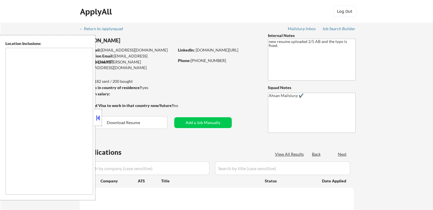
select select ""pending""
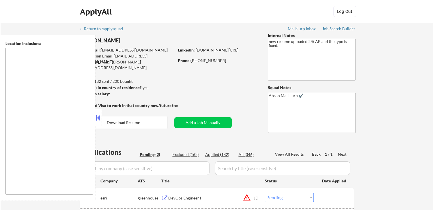
type textarea "[US_STATE], [GEOGRAPHIC_DATA] [GEOGRAPHIC_DATA], [GEOGRAPHIC_DATA] [GEOGRAPHIC_…"
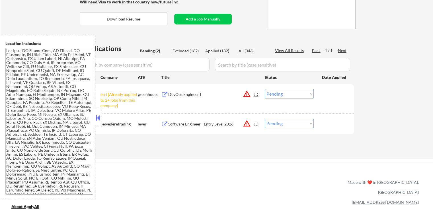
scroll to position [114, 0]
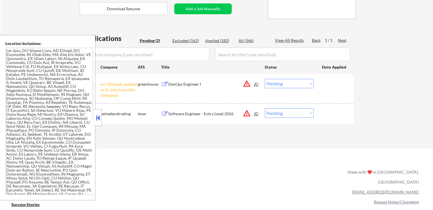
drag, startPoint x: 277, startPoint y: 83, endPoint x: 281, endPoint y: 86, distance: 5.7
click at [277, 83] on select "Choose an option... Pending Applied Excluded (Questions) Excluded (Expired) Exc…" at bounding box center [289, 83] width 49 height 9
click at [265, 79] on select "Choose an option... Pending Applied Excluded (Questions) Excluded (Expired) Exc…" at bounding box center [289, 83] width 49 height 9
click at [219, 112] on div "Software Engineer - Entry Level 2026" at bounding box center [211, 114] width 86 height 6
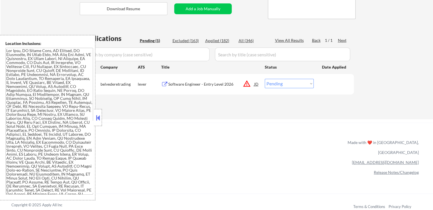
scroll to position [702, 0]
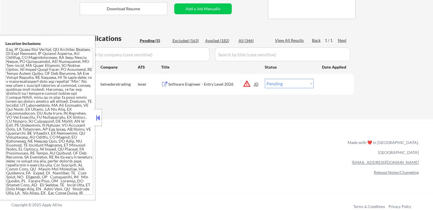
click at [279, 85] on select "Choose an option... Pending Applied Excluded (Questions) Excluded (Expired) Exc…" at bounding box center [289, 83] width 49 height 9
click at [265, 79] on select "Choose an option... Pending Applied Excluded (Questions) Excluded (Expired) Exc…" at bounding box center [289, 83] width 49 height 9
click at [280, 120] on div "← Return to /applysquad Mailslurp Inbox Job Search Builder [PERSON_NAME] User E…" at bounding box center [216, 148] width 433 height 525
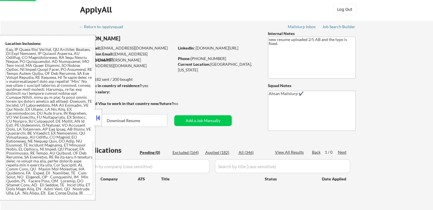
scroll to position [0, 0]
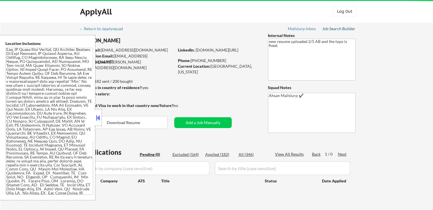
click at [332, 29] on div "Job Search Builder" at bounding box center [338, 29] width 33 height 4
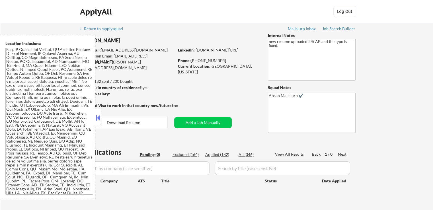
select select ""pending""
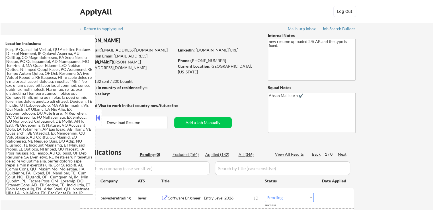
select select ""pending""
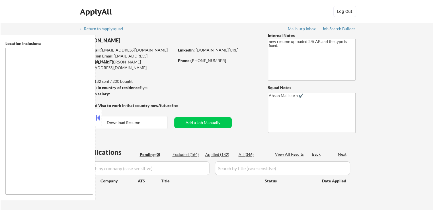
type textarea "[US_STATE], [GEOGRAPHIC_DATA] [GEOGRAPHIC_DATA], [GEOGRAPHIC_DATA] [GEOGRAPHIC_…"
